Goal: Connect with others: Connect with others

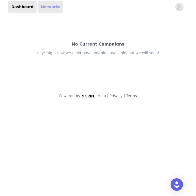
click at [42, 8] on link "Networks" at bounding box center [51, 7] width 26 height 12
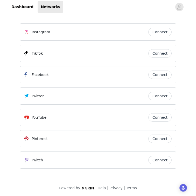
click at [159, 30] on button "Connect" at bounding box center [160, 32] width 23 height 8
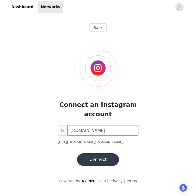
type input "[DOMAIN_NAME]"
click at [99, 158] on button "Connect" at bounding box center [98, 159] width 42 height 12
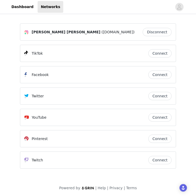
click at [161, 57] on button "Connect" at bounding box center [160, 53] width 23 height 8
click at [3, 5] on div "Dashboard Networks" at bounding box center [98, 7] width 196 height 12
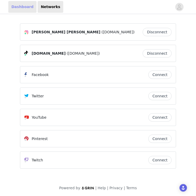
click at [16, 6] on link "Dashboard" at bounding box center [22, 7] width 28 height 12
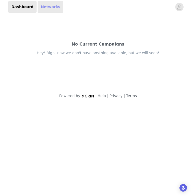
click at [57, 9] on link "Networks" at bounding box center [51, 7] width 26 height 12
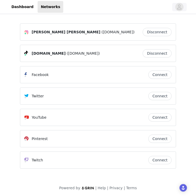
click at [180, 6] on icon "avatar" at bounding box center [179, 7] width 5 height 8
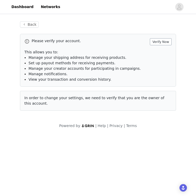
click at [162, 40] on button "Verify Now" at bounding box center [161, 41] width 22 height 7
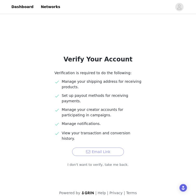
click at [98, 147] on button "Email Link" at bounding box center [98, 151] width 52 height 8
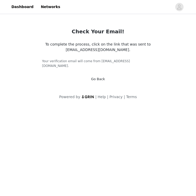
click at [95, 77] on link "Go Back" at bounding box center [98, 79] width 14 height 4
